Goal: Information Seeking & Learning: Learn about a topic

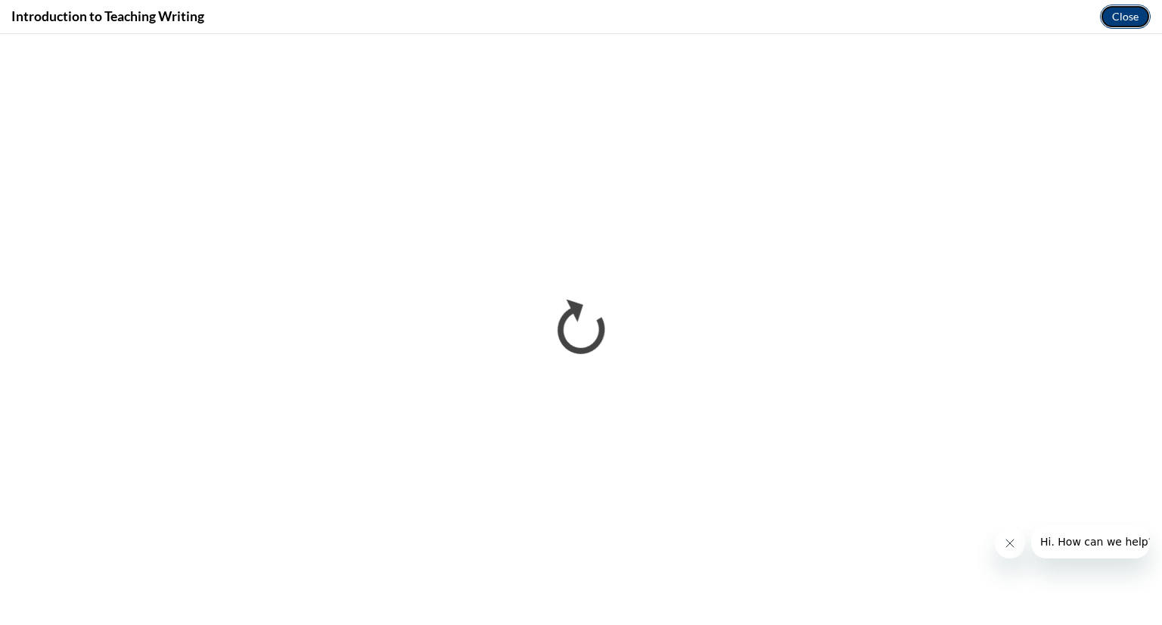
click at [1126, 24] on button "Close" at bounding box center [1125, 17] width 51 height 24
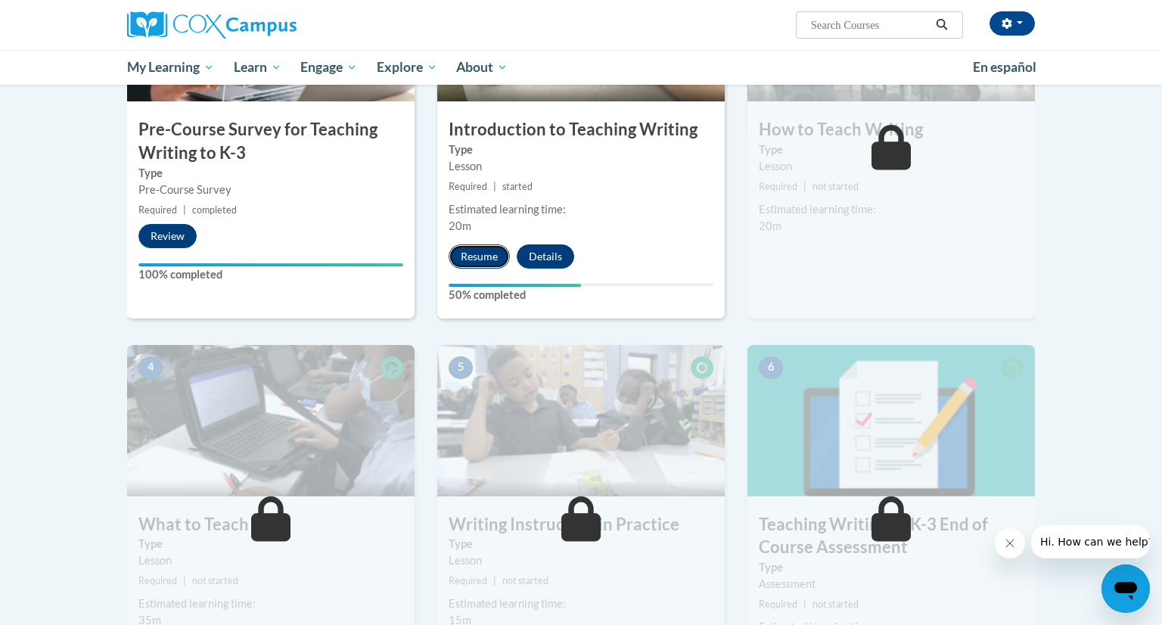
click at [481, 251] on button "Resume" at bounding box center [479, 256] width 61 height 24
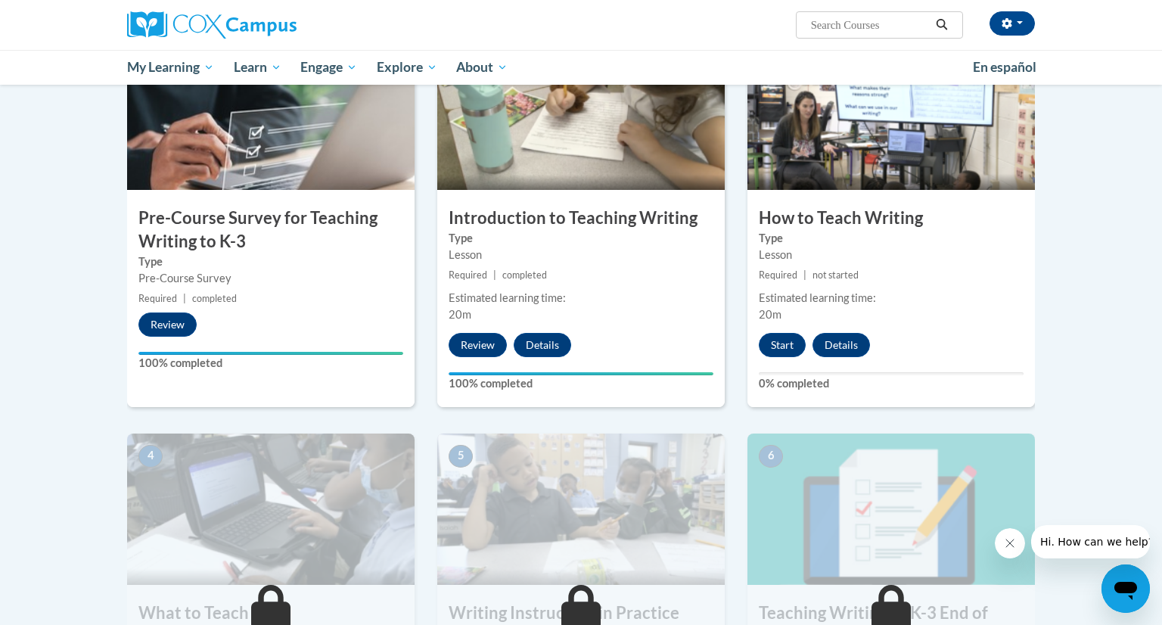
scroll to position [376, 0]
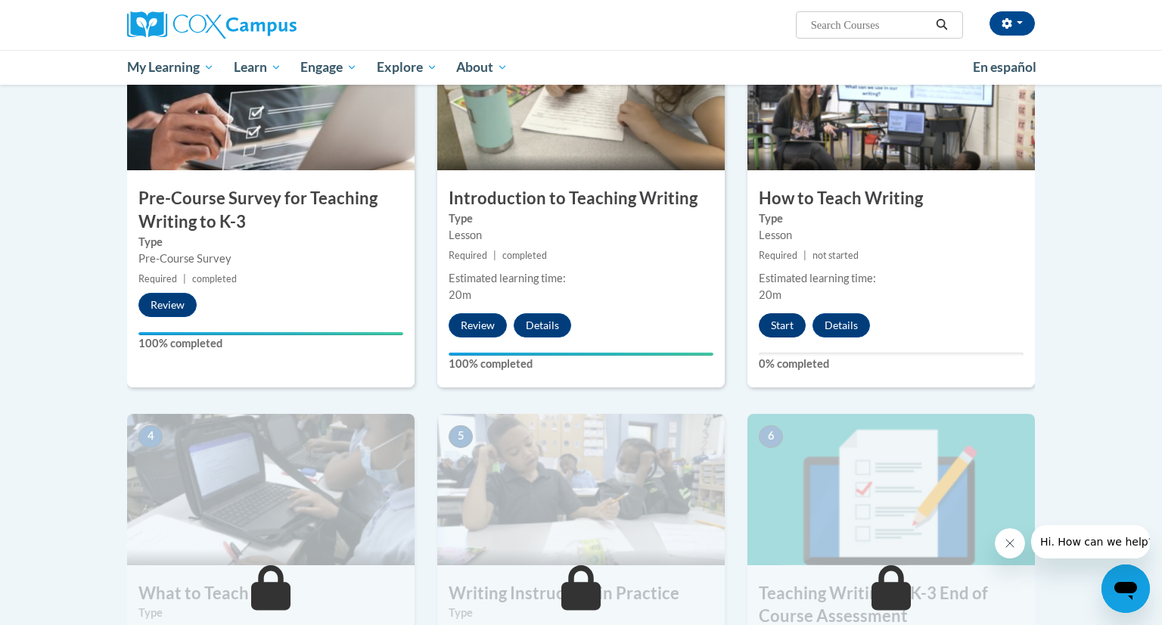
click at [785, 325] on button "Start" at bounding box center [782, 325] width 47 height 24
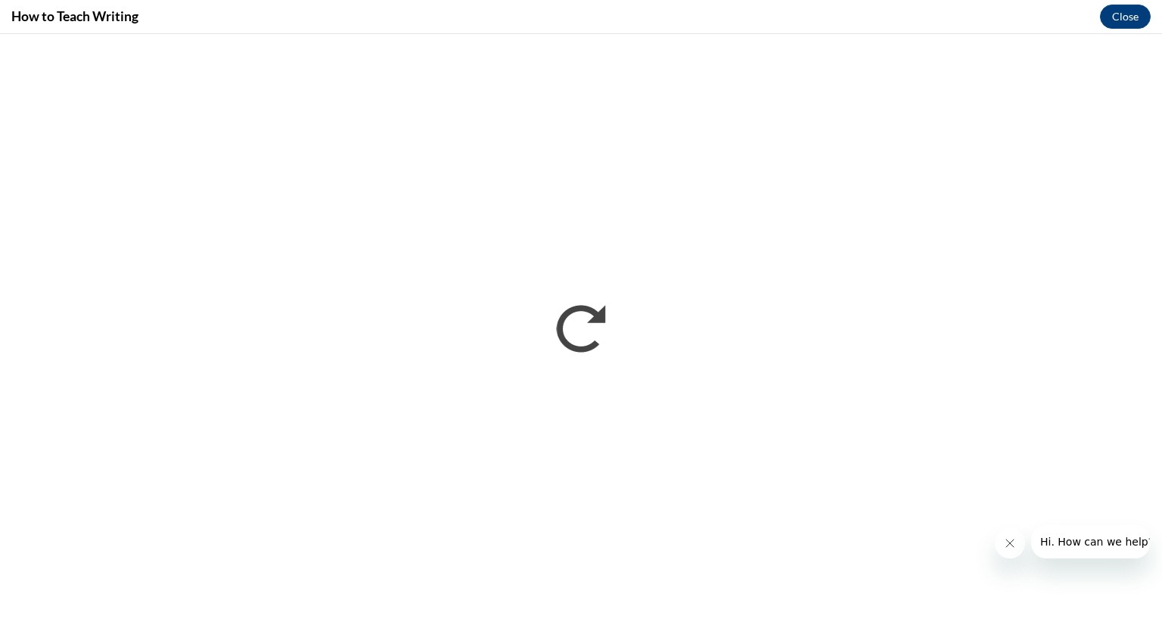
scroll to position [0, 0]
